Goal: Use online tool/utility: Utilize a website feature to perform a specific function

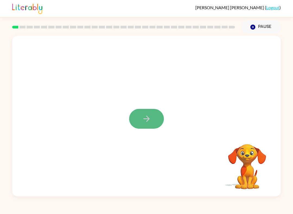
click at [152, 120] on button "button" at bounding box center [146, 119] width 35 height 20
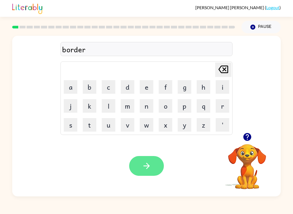
click at [154, 173] on button "button" at bounding box center [146, 166] width 35 height 20
click at [158, 170] on button "button" at bounding box center [146, 166] width 35 height 20
click at [230, 72] on button "[PERSON_NAME] last character input" at bounding box center [223, 70] width 16 height 14
click at [225, 73] on icon at bounding box center [224, 70] width 10 height 8
click at [225, 70] on icon "[PERSON_NAME] last character input" at bounding box center [223, 69] width 13 height 13
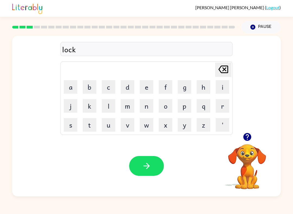
click at [225, 70] on icon at bounding box center [224, 70] width 10 height 8
click at [221, 77] on div "[PERSON_NAME] last character input" at bounding box center [223, 70] width 13 height 14
click at [153, 173] on button "button" at bounding box center [146, 166] width 35 height 20
click at [140, 166] on button "button" at bounding box center [146, 166] width 35 height 20
click at [144, 172] on button "button" at bounding box center [146, 166] width 35 height 20
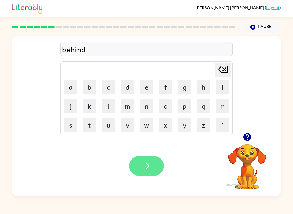
click at [155, 167] on button "button" at bounding box center [146, 166] width 35 height 20
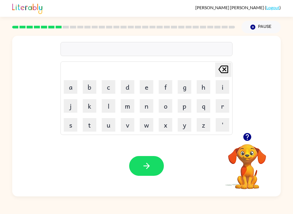
click at [238, 138] on div at bounding box center [247, 137] width 54 height 14
click at [246, 158] on video "Your browser must support playing .mp4 files to use Literably. Please try using…" at bounding box center [247, 163] width 54 height 54
click at [251, 142] on button "button" at bounding box center [248, 137] width 14 height 14
click at [140, 167] on button "button" at bounding box center [146, 166] width 35 height 20
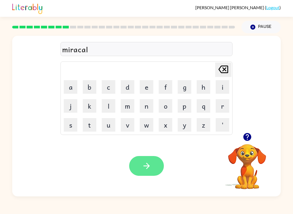
click at [153, 172] on button "button" at bounding box center [146, 166] width 35 height 20
click at [142, 169] on icon "button" at bounding box center [147, 167] width 10 height 10
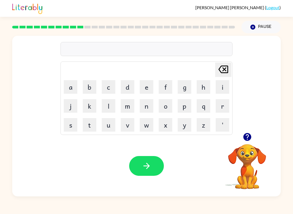
click at [250, 131] on button "button" at bounding box center [248, 137] width 14 height 14
click at [146, 167] on icon "button" at bounding box center [147, 167] width 10 height 10
click at [153, 169] on button "button" at bounding box center [146, 166] width 35 height 20
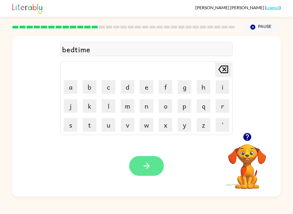
click at [136, 166] on button "button" at bounding box center [146, 166] width 35 height 20
click at [144, 172] on button "button" at bounding box center [146, 166] width 35 height 20
click at [152, 173] on button "button" at bounding box center [146, 166] width 35 height 20
click at [144, 157] on button "button" at bounding box center [146, 166] width 35 height 20
click at [152, 169] on button "button" at bounding box center [146, 166] width 35 height 20
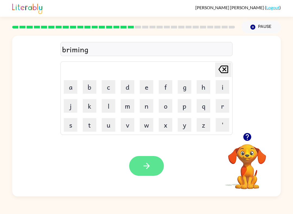
click at [156, 166] on button "button" at bounding box center [146, 166] width 35 height 20
click at [148, 171] on button "button" at bounding box center [146, 166] width 35 height 20
click at [147, 170] on icon "button" at bounding box center [147, 167] width 10 height 10
click at [159, 169] on button "button" at bounding box center [146, 166] width 35 height 20
click at [159, 169] on div at bounding box center [146, 166] width 35 height 20
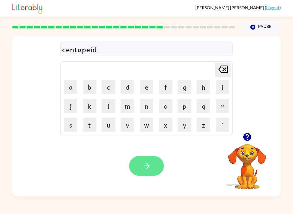
click at [157, 173] on button "button" at bounding box center [146, 166] width 35 height 20
click at [136, 175] on button "button" at bounding box center [146, 166] width 35 height 20
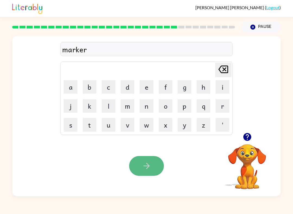
click at [139, 163] on button "button" at bounding box center [146, 166] width 35 height 20
click at [169, 173] on div "Your browser must support playing .mp4 files to use Literably. Please try using…" at bounding box center [146, 166] width 269 height 61
click at [149, 169] on icon "button" at bounding box center [147, 167] width 10 height 10
click at [153, 161] on button "button" at bounding box center [146, 166] width 35 height 20
click at [142, 168] on icon "button" at bounding box center [147, 167] width 10 height 10
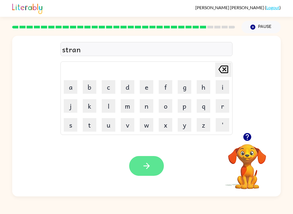
click at [149, 157] on button "button" at bounding box center [146, 166] width 35 height 20
click at [151, 163] on icon "button" at bounding box center [147, 167] width 10 height 10
click at [158, 173] on button "button" at bounding box center [146, 166] width 35 height 20
click at [161, 173] on button "button" at bounding box center [146, 166] width 35 height 20
